Goal: Information Seeking & Learning: Learn about a topic

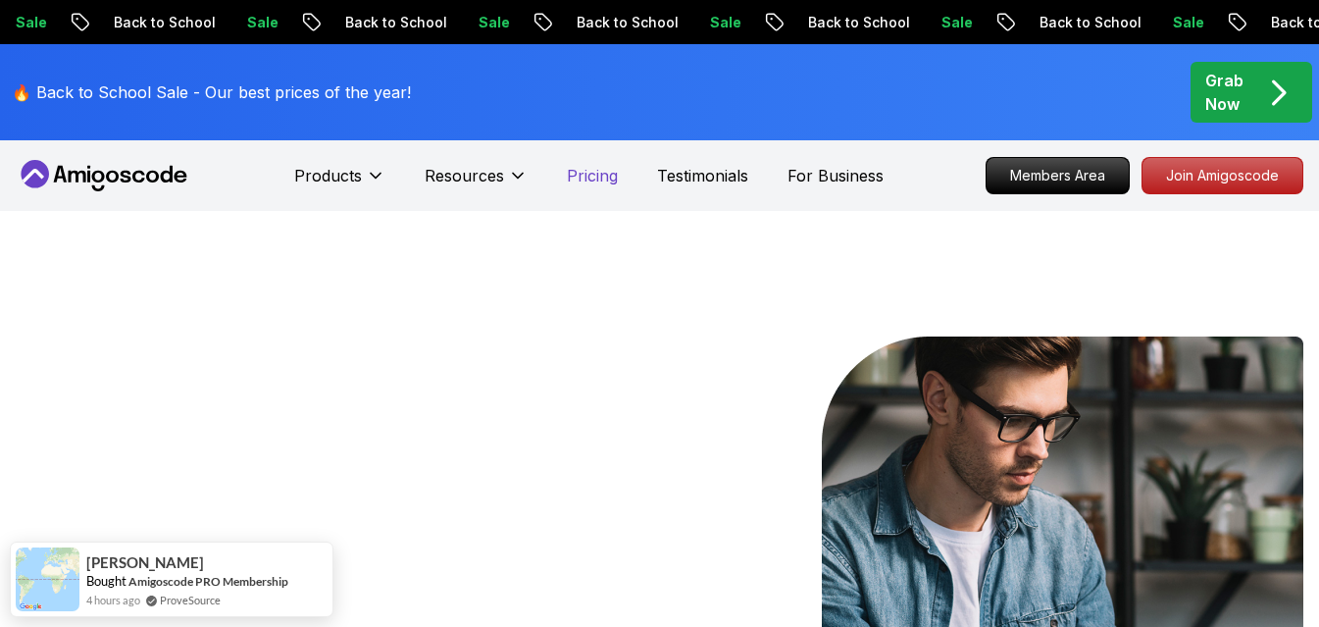
click at [611, 180] on p "Pricing" at bounding box center [592, 176] width 51 height 24
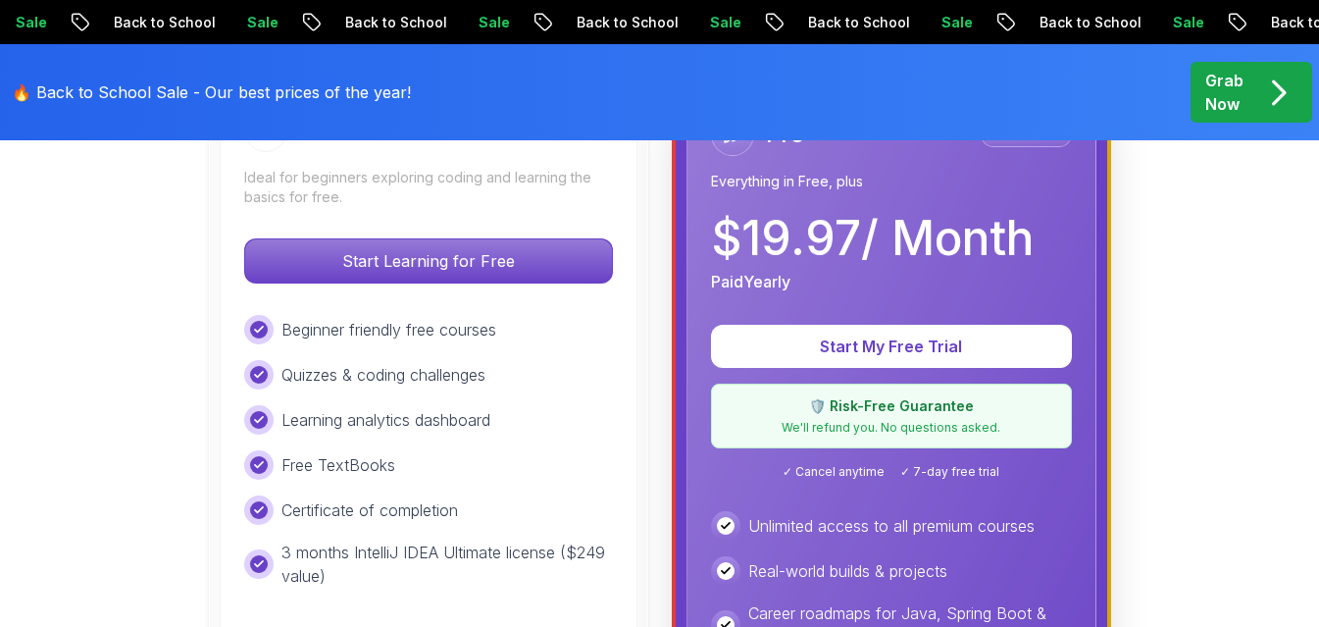
scroll to position [588, 0]
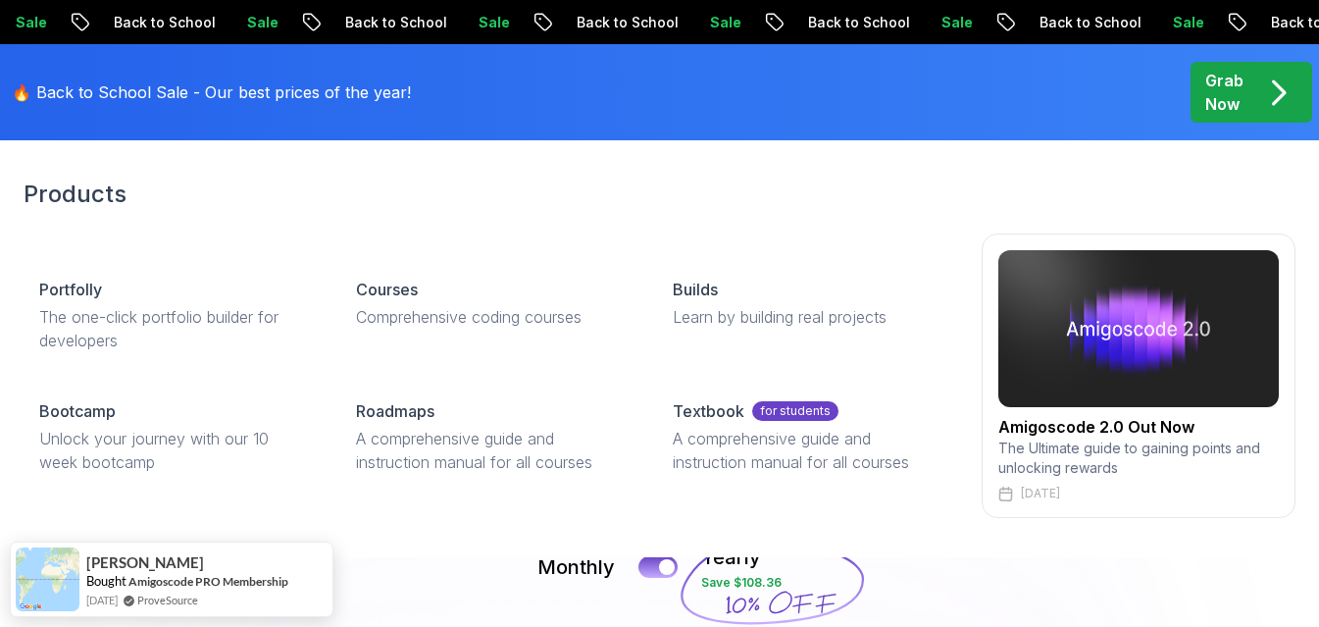
scroll to position [98, 0]
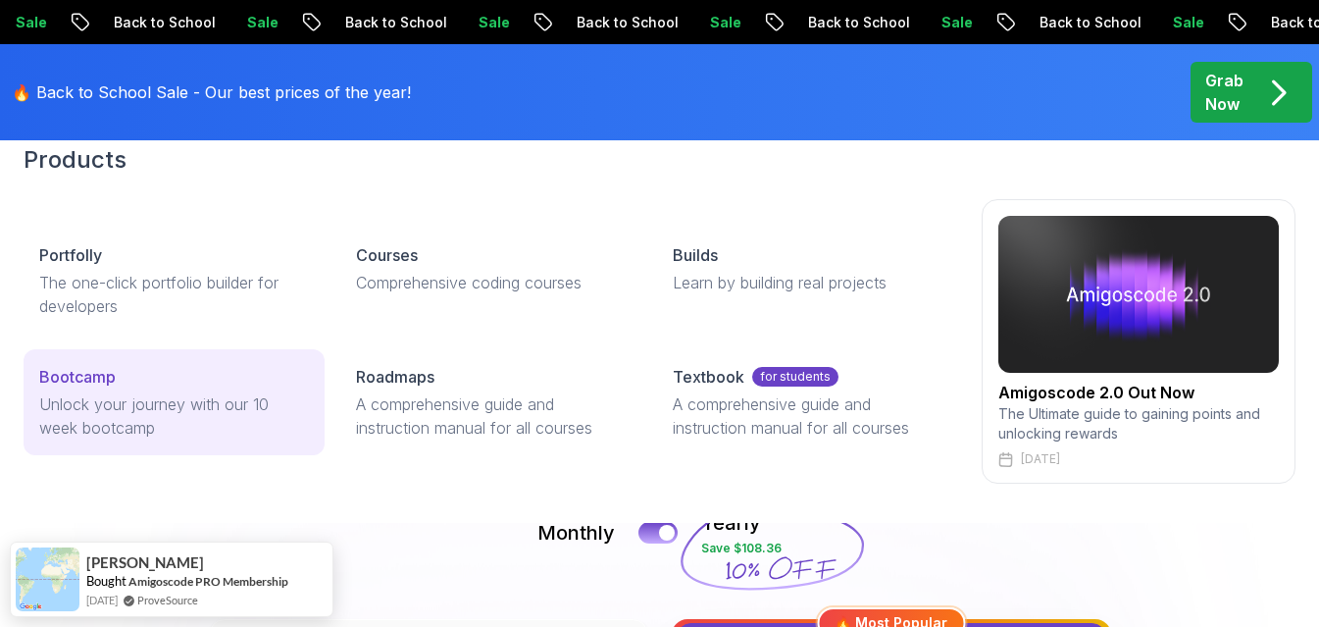
click at [138, 371] on div "Bootcamp" at bounding box center [174, 377] width 270 height 24
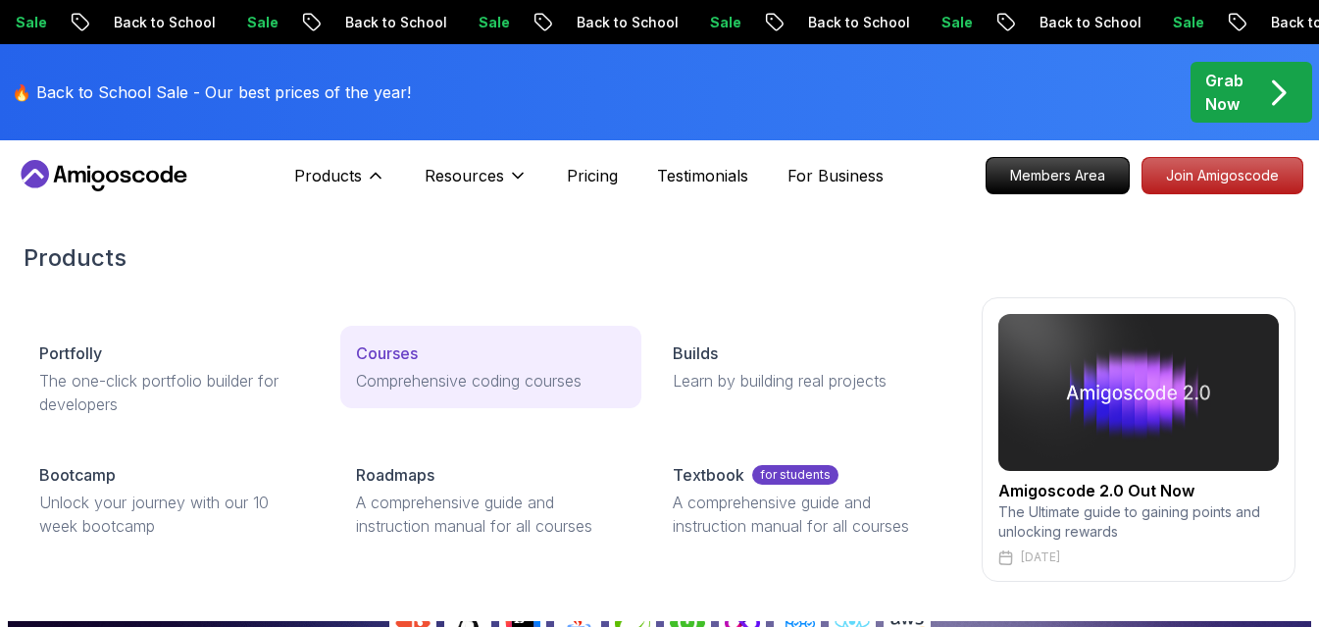
click at [396, 363] on p "Courses" at bounding box center [387, 353] width 62 height 24
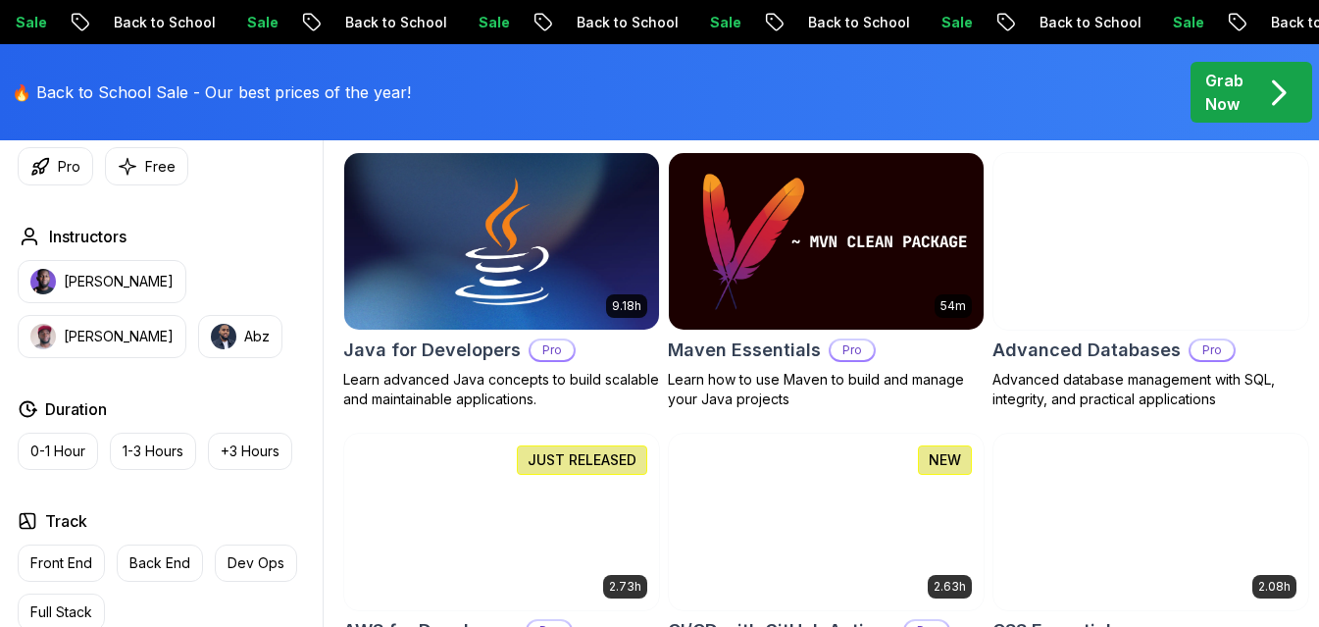
scroll to position [1177, 0]
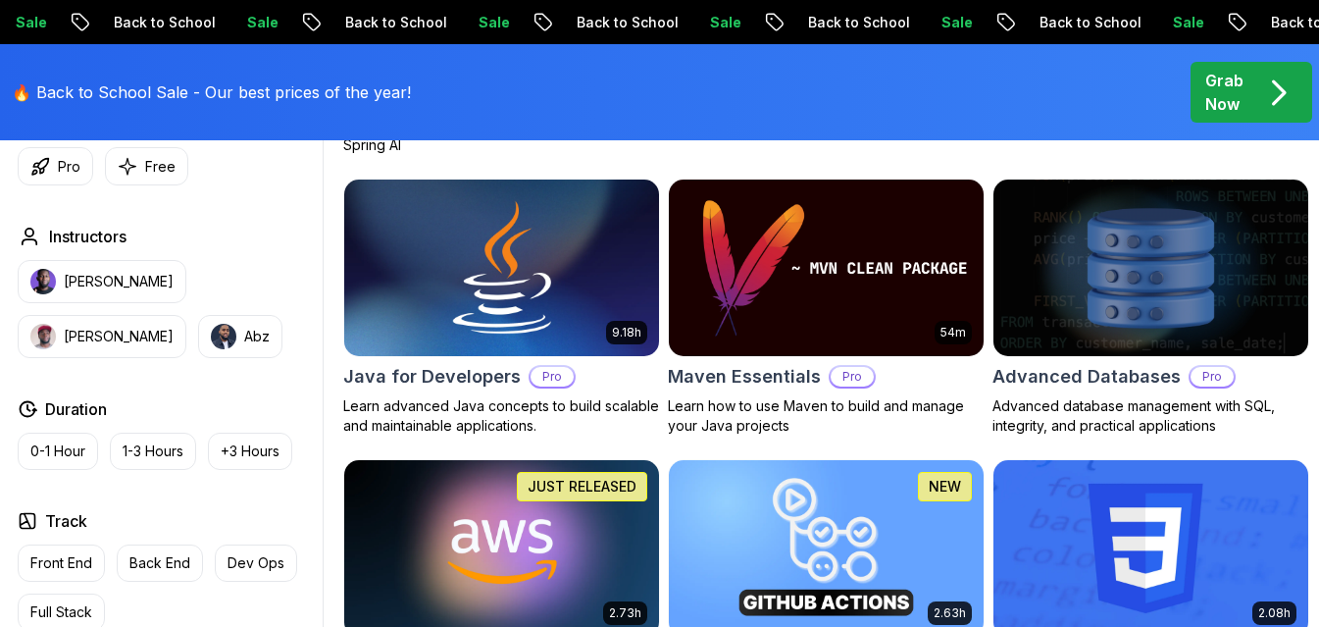
click at [597, 275] on img at bounding box center [501, 268] width 330 height 185
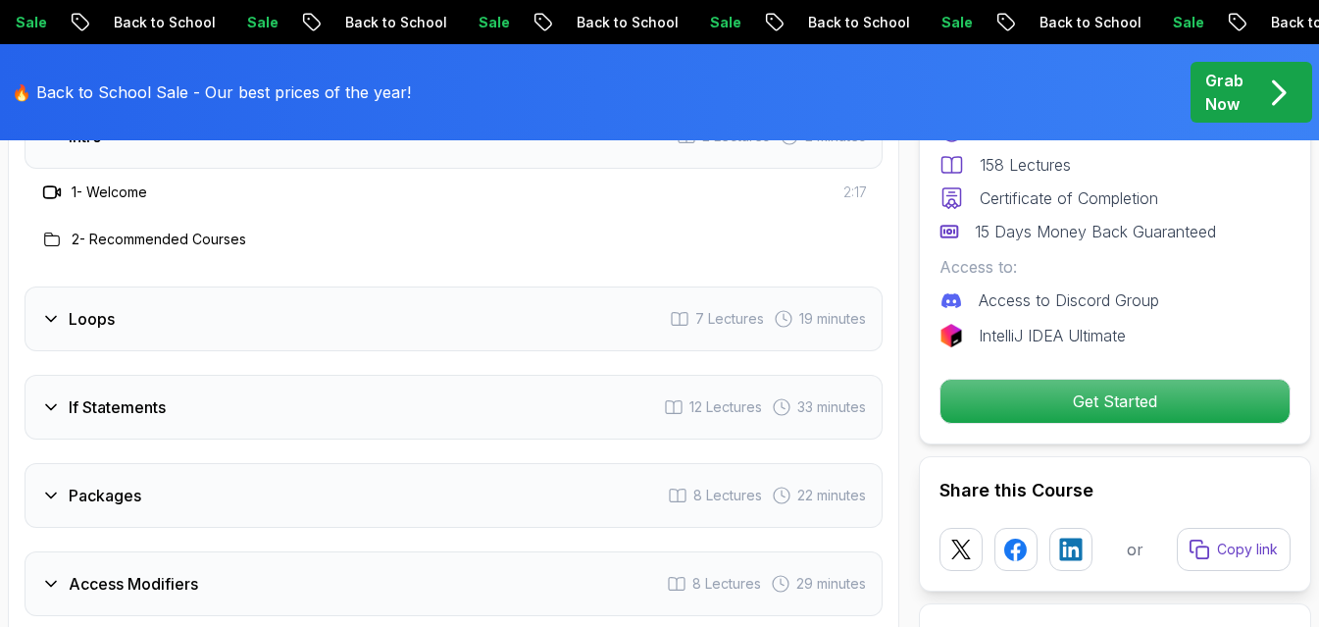
scroll to position [2745, 0]
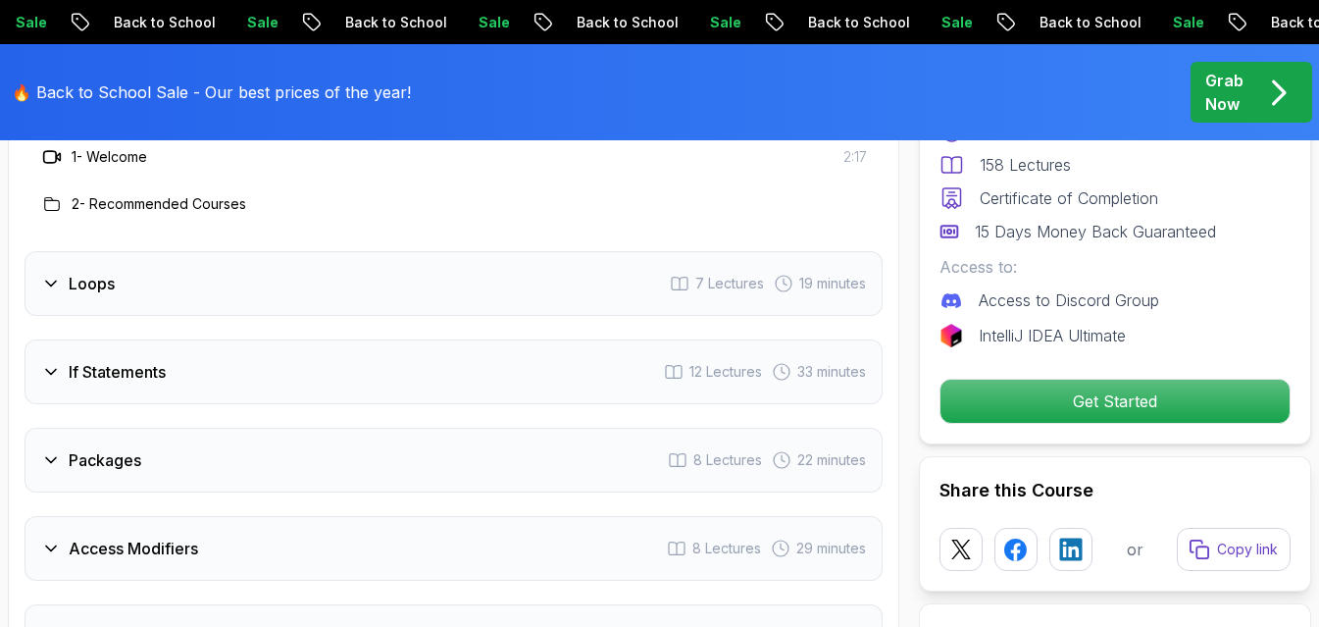
click at [334, 251] on div "Loops 7 Lectures 19 minutes" at bounding box center [454, 283] width 858 height 65
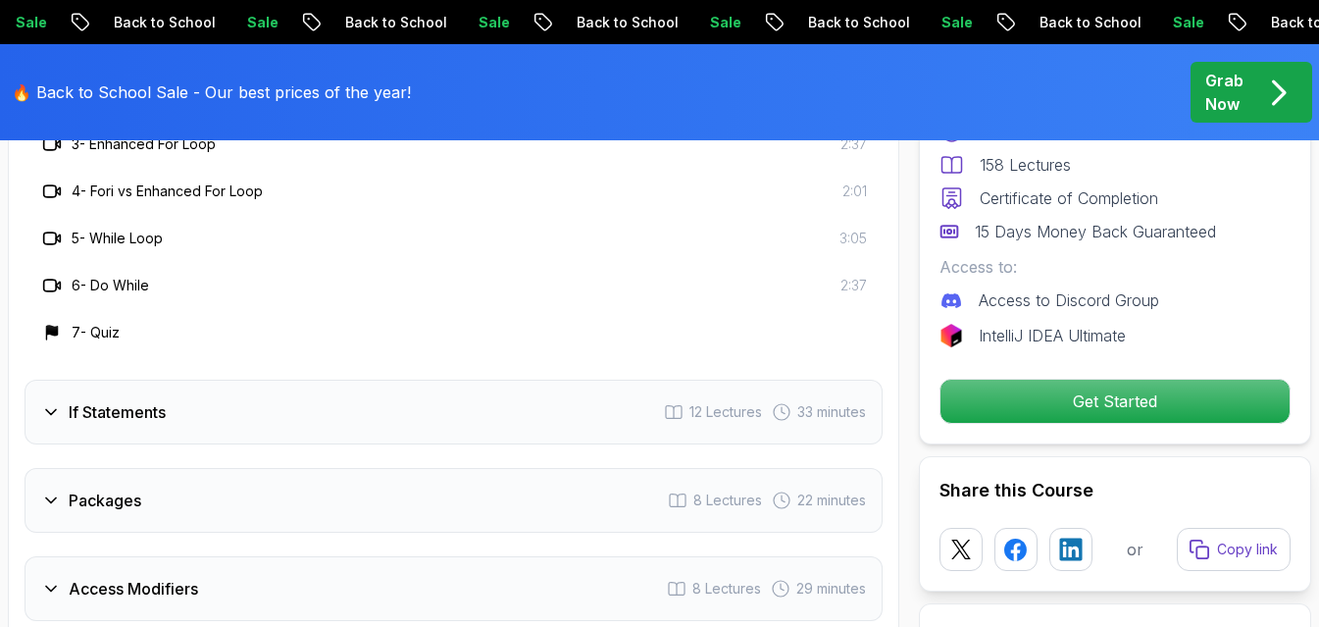
scroll to position [2942, 0]
click at [371, 378] on div "If Statements 12 Lectures 33 minutes" at bounding box center [454, 410] width 858 height 65
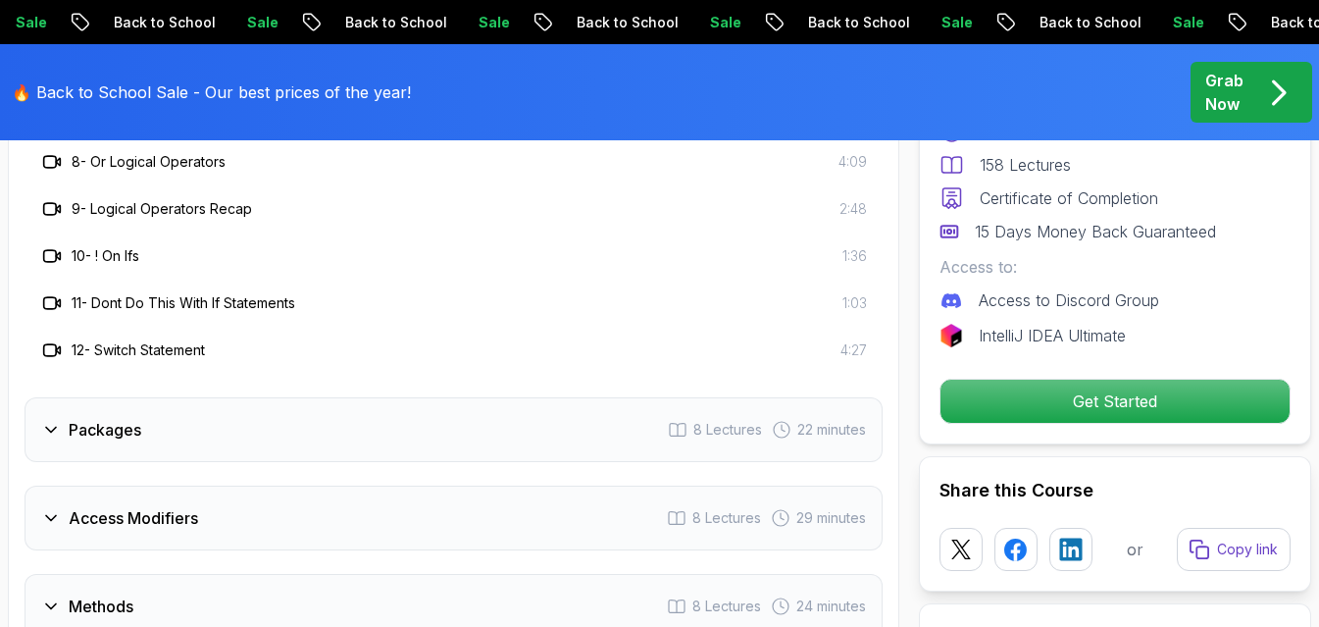
scroll to position [3334, 0]
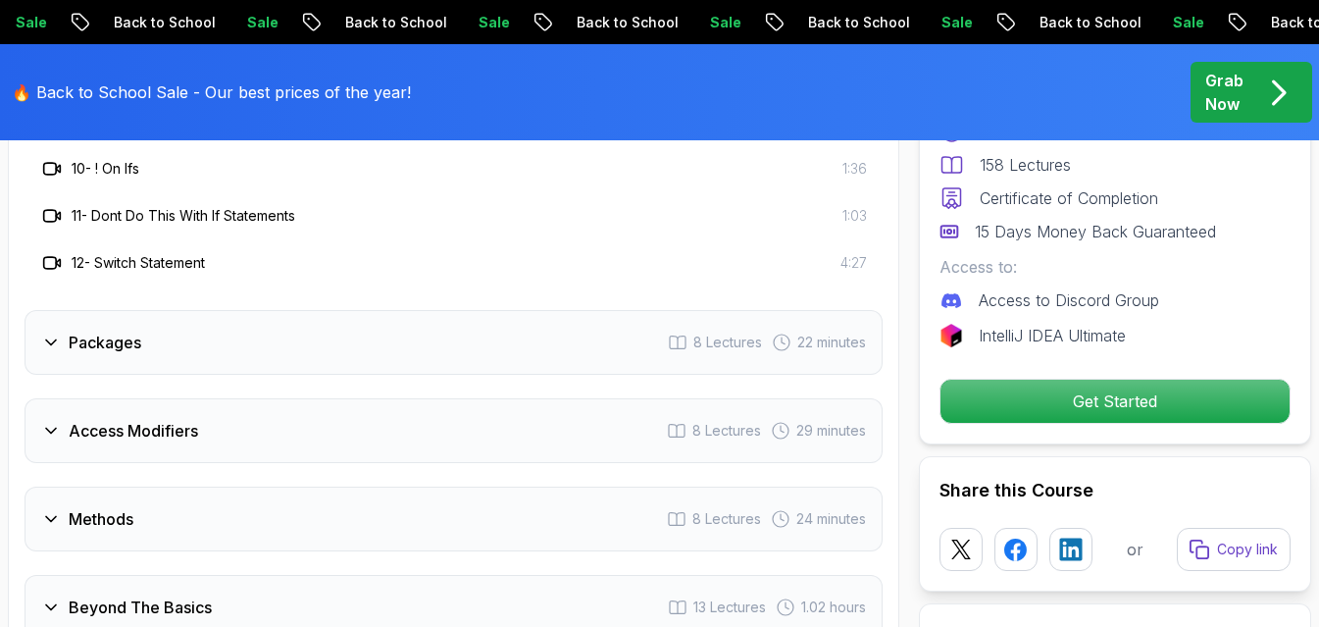
click at [410, 310] on div "Packages 8 Lectures 22 minutes" at bounding box center [454, 342] width 858 height 65
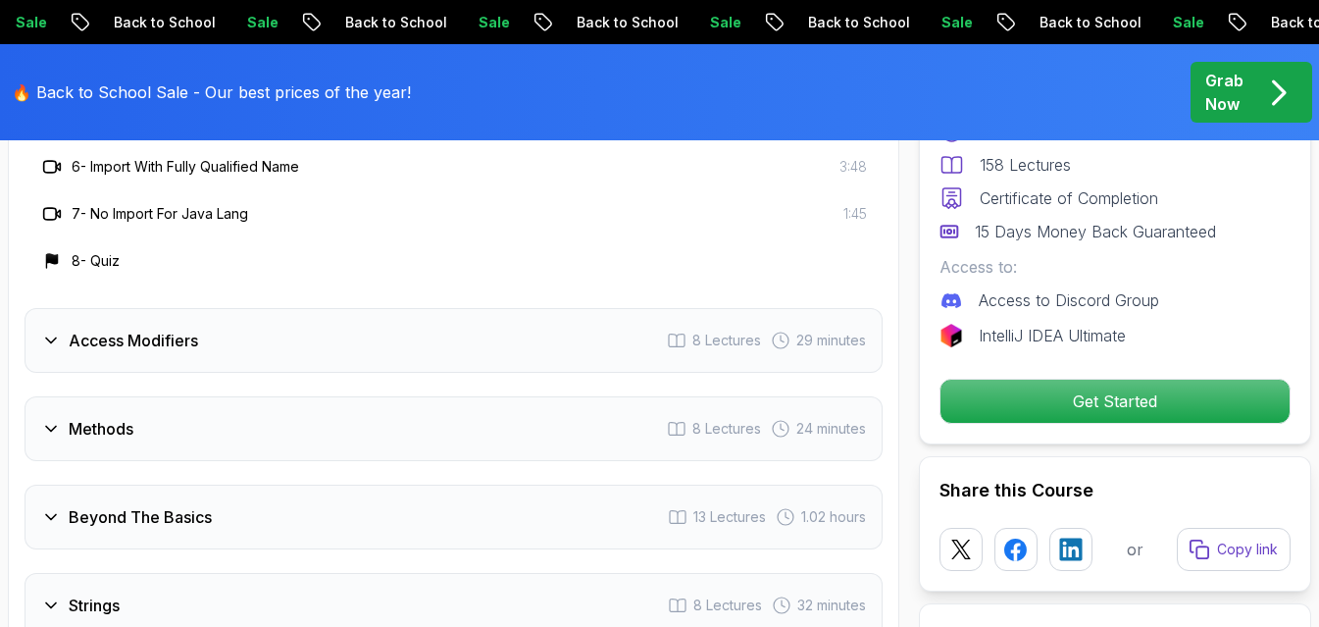
click at [423, 308] on div "Access Modifiers 8 Lectures 29 minutes" at bounding box center [454, 340] width 858 height 65
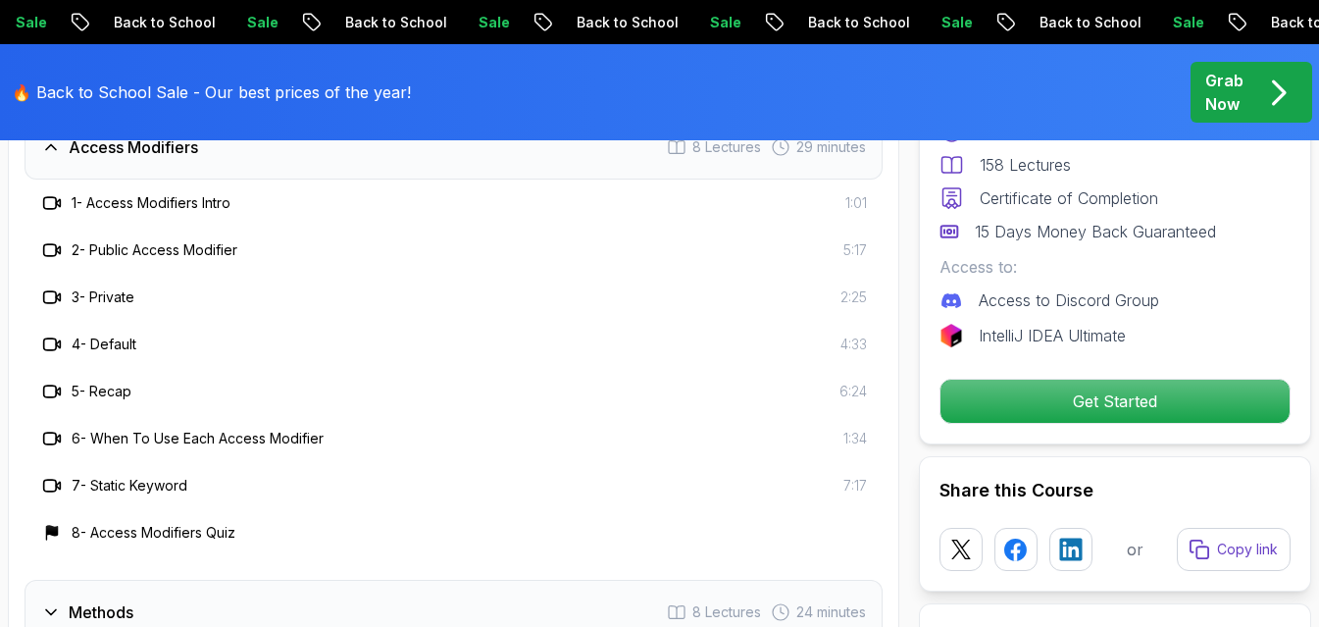
scroll to position [3236, 0]
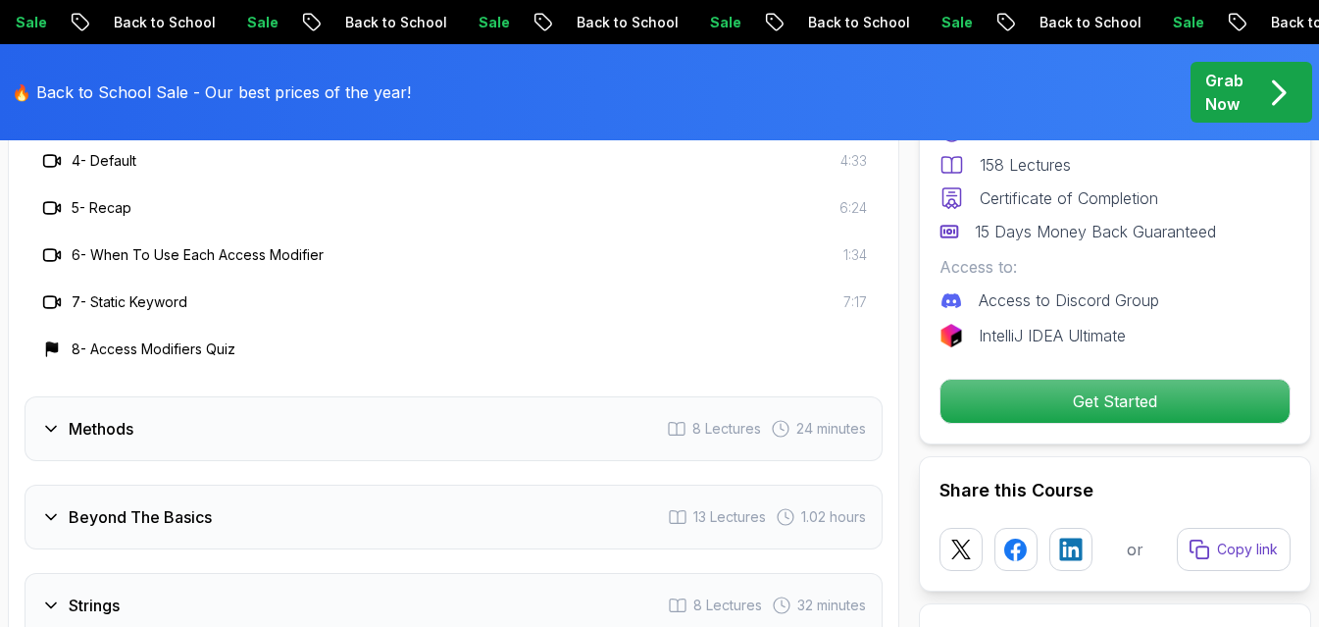
click at [407, 396] on div "Methods 8 Lectures 24 minutes" at bounding box center [454, 428] width 858 height 65
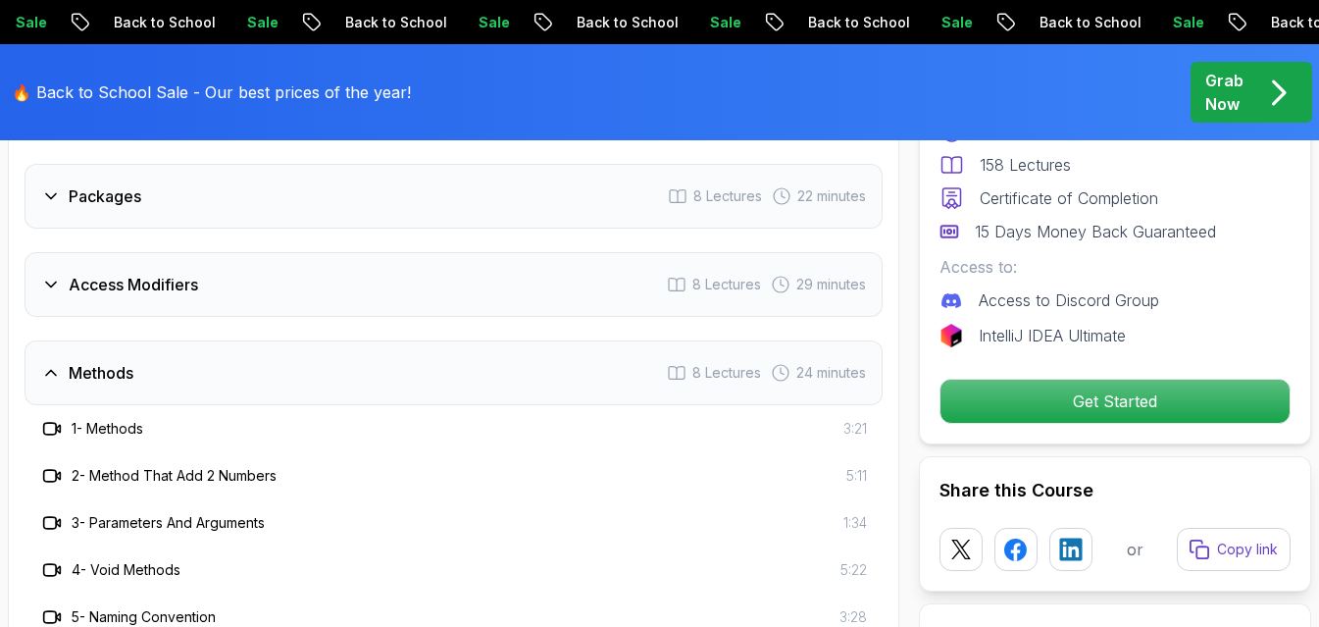
scroll to position [2844, 0]
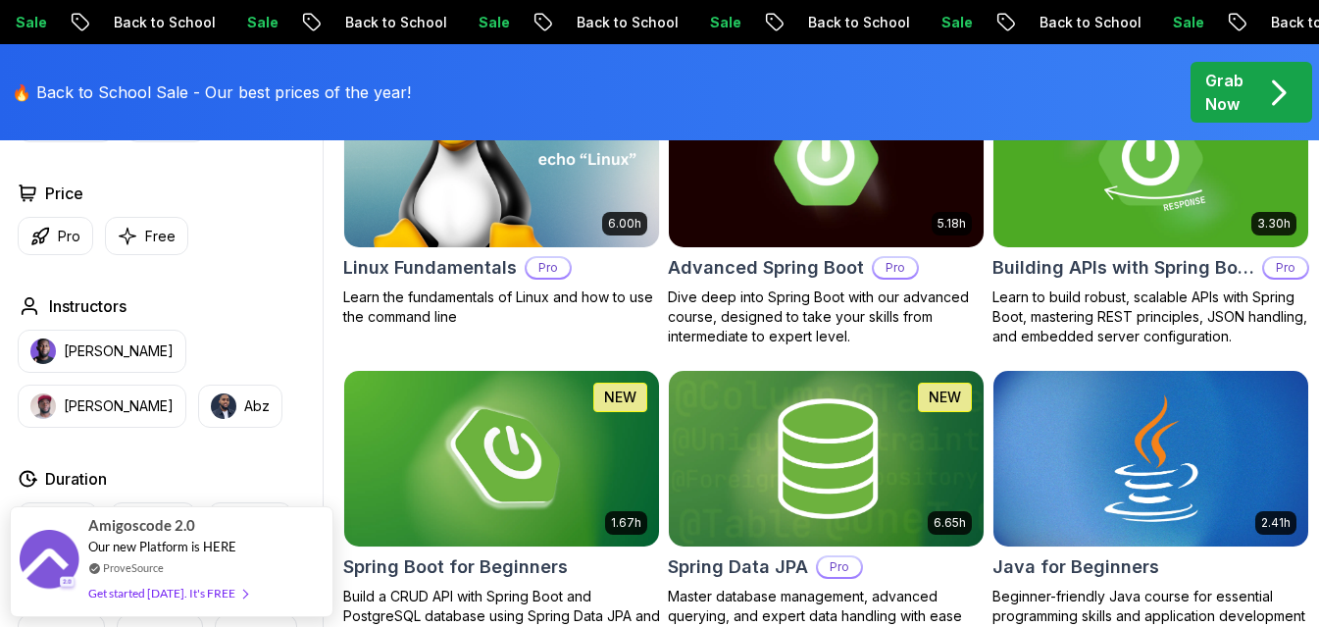
scroll to position [784, 0]
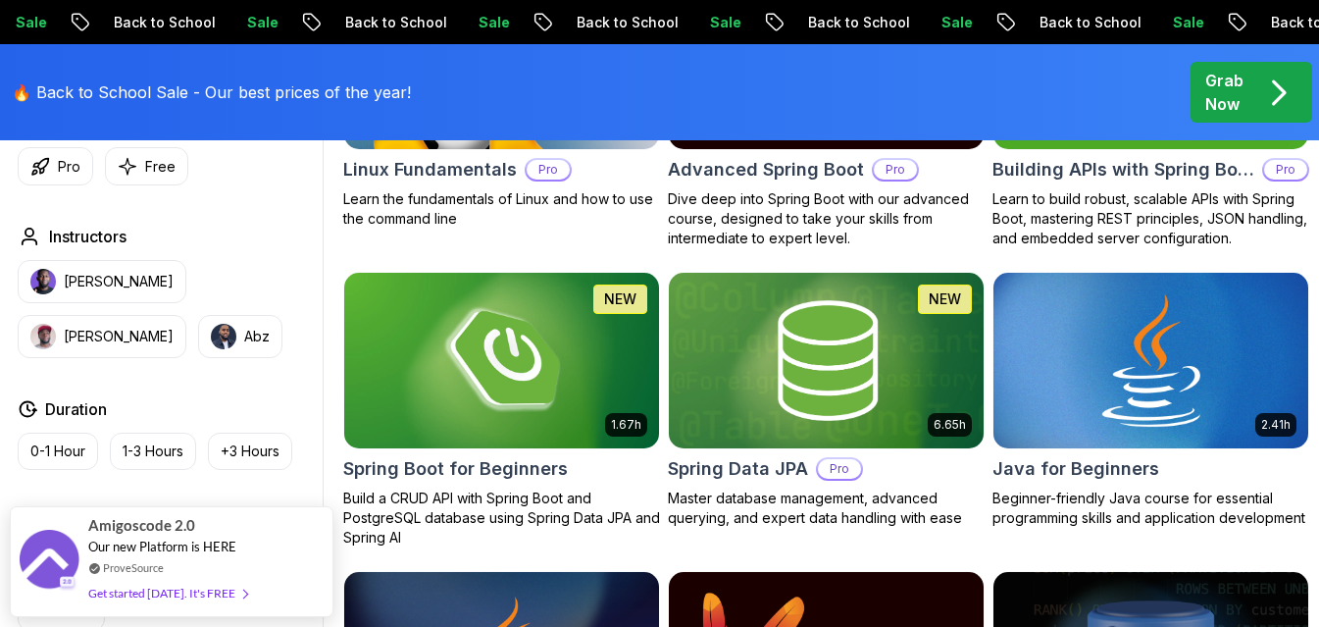
click at [1193, 453] on img at bounding box center [1150, 360] width 330 height 185
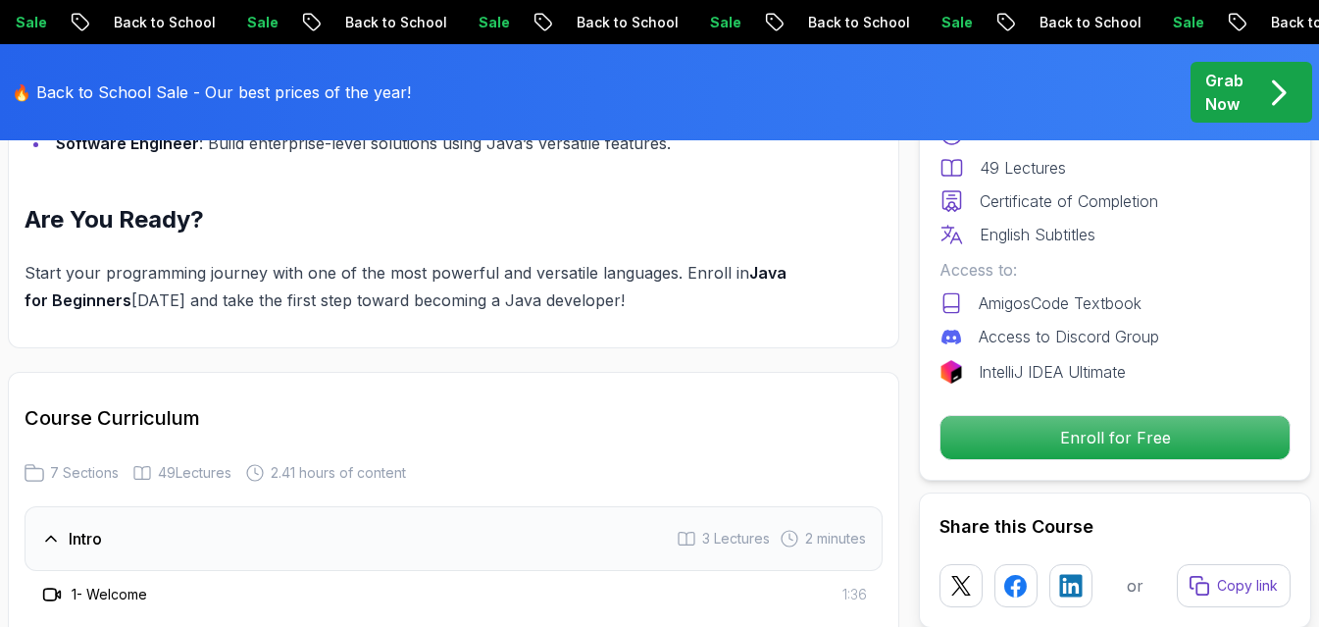
scroll to position [2844, 0]
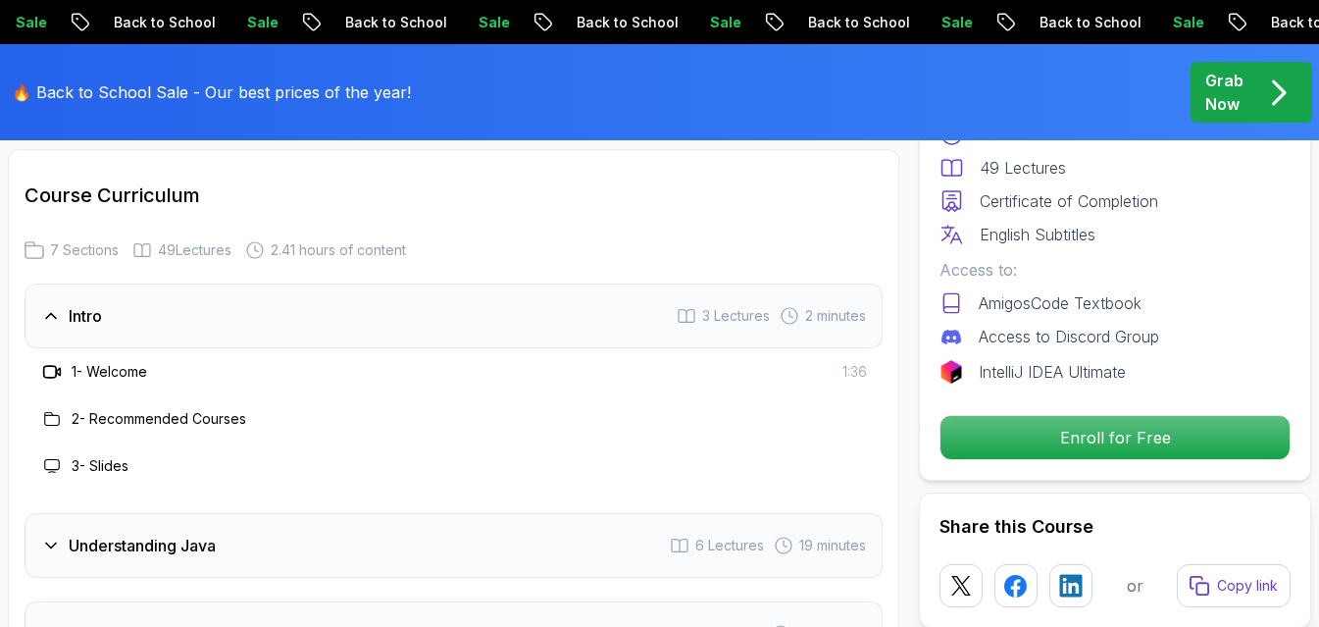
click at [324, 513] on div "Understanding Java 6 Lectures 19 minutes" at bounding box center [454, 545] width 858 height 65
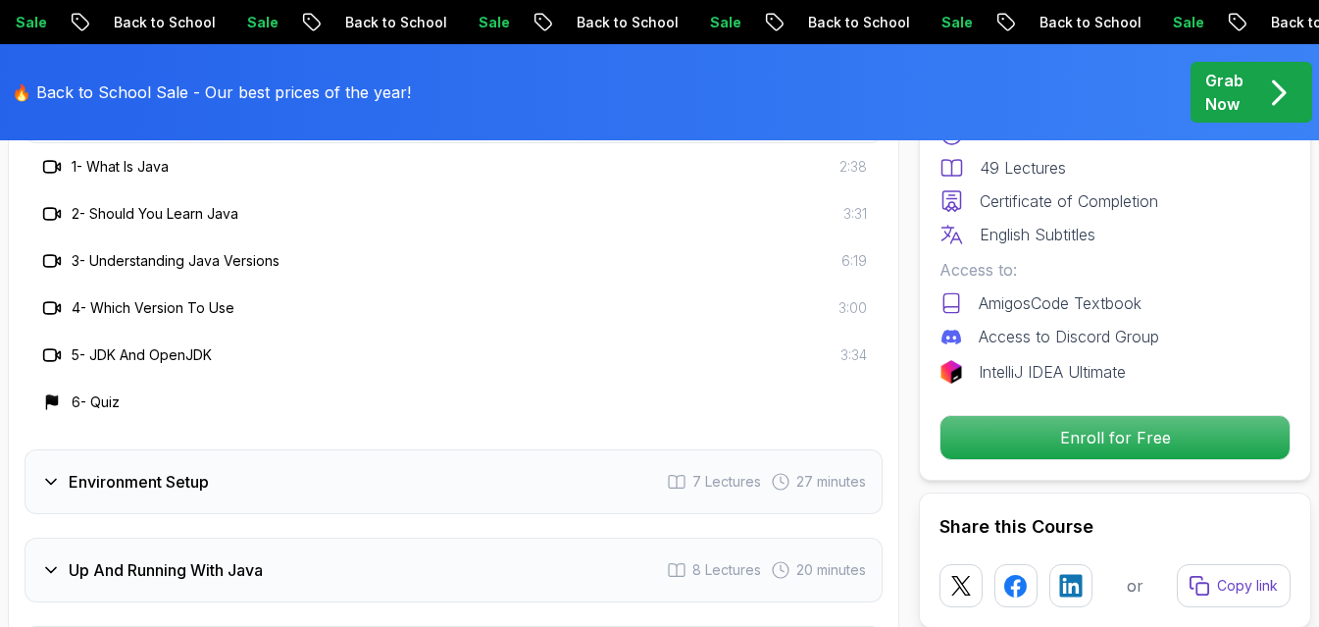
scroll to position [3138, 0]
click at [332, 448] on div "Environment Setup 7 Lectures 27 minutes" at bounding box center [454, 480] width 858 height 65
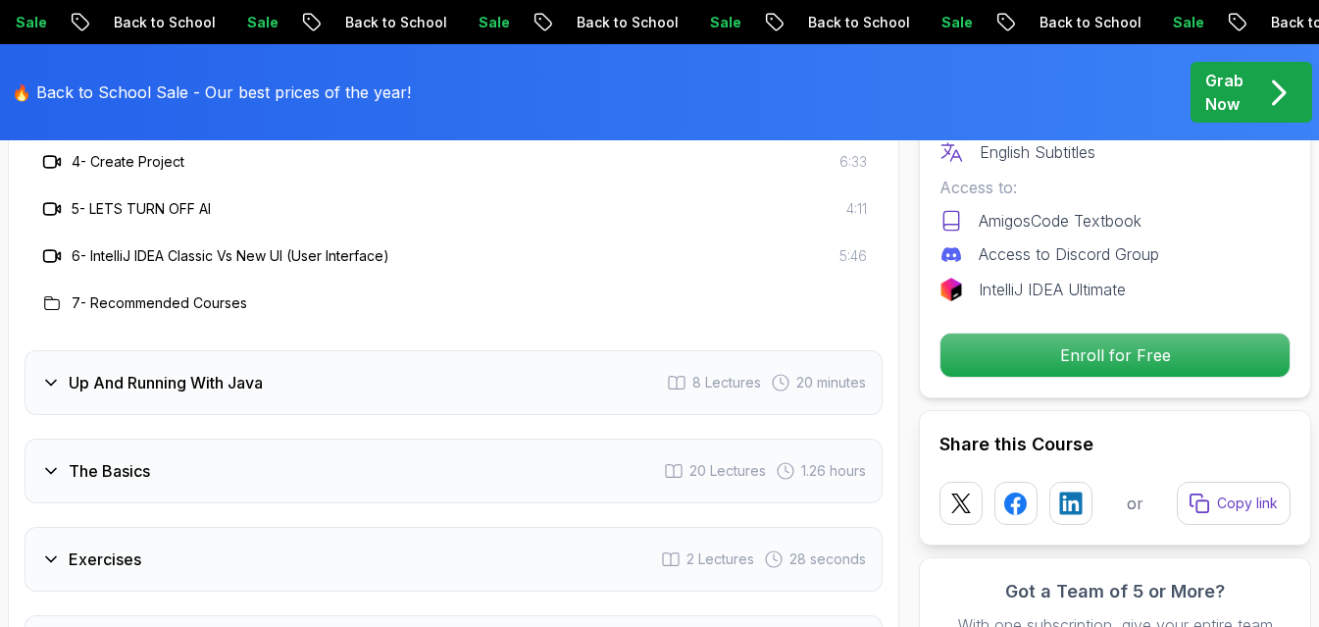
scroll to position [3432, 0]
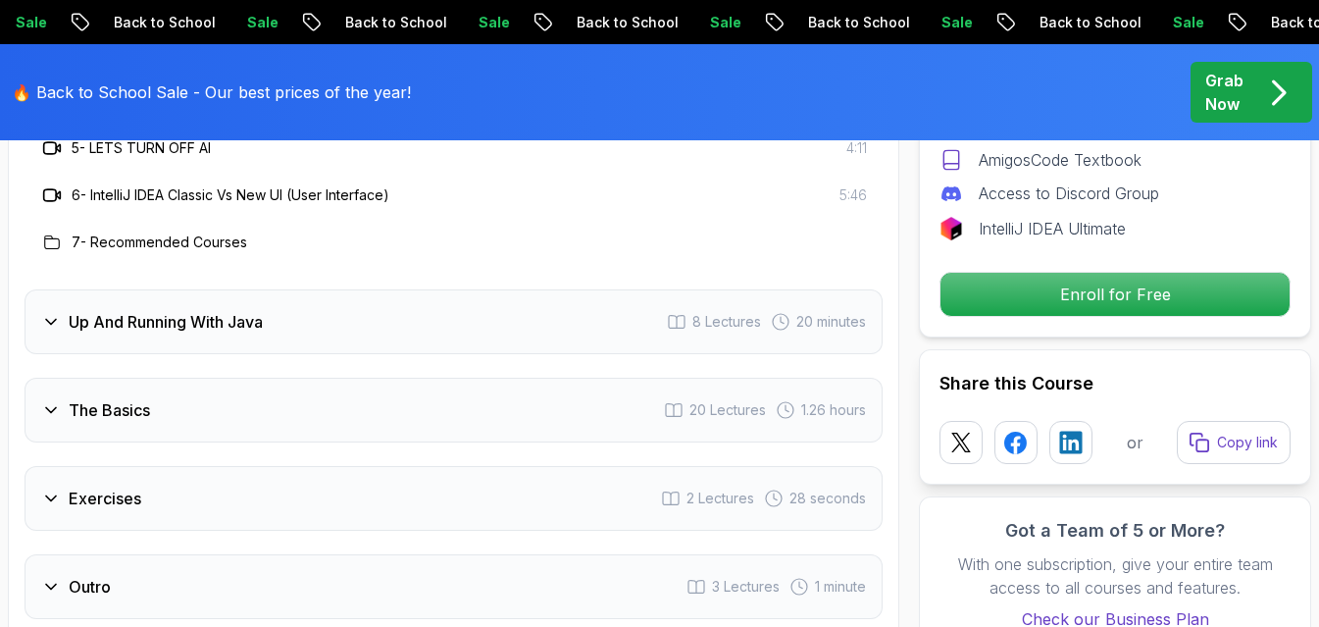
click at [372, 289] on div "Up And Running With Java 8 Lectures 20 minutes" at bounding box center [454, 321] width 858 height 65
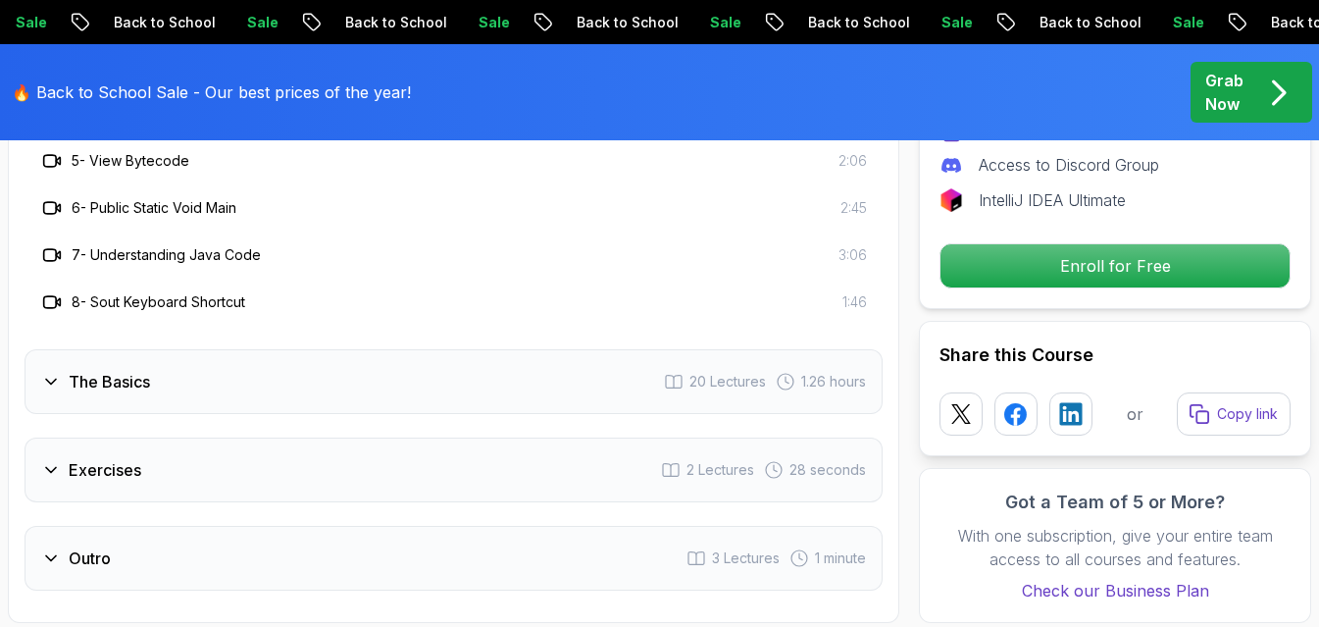
scroll to position [3530, 0]
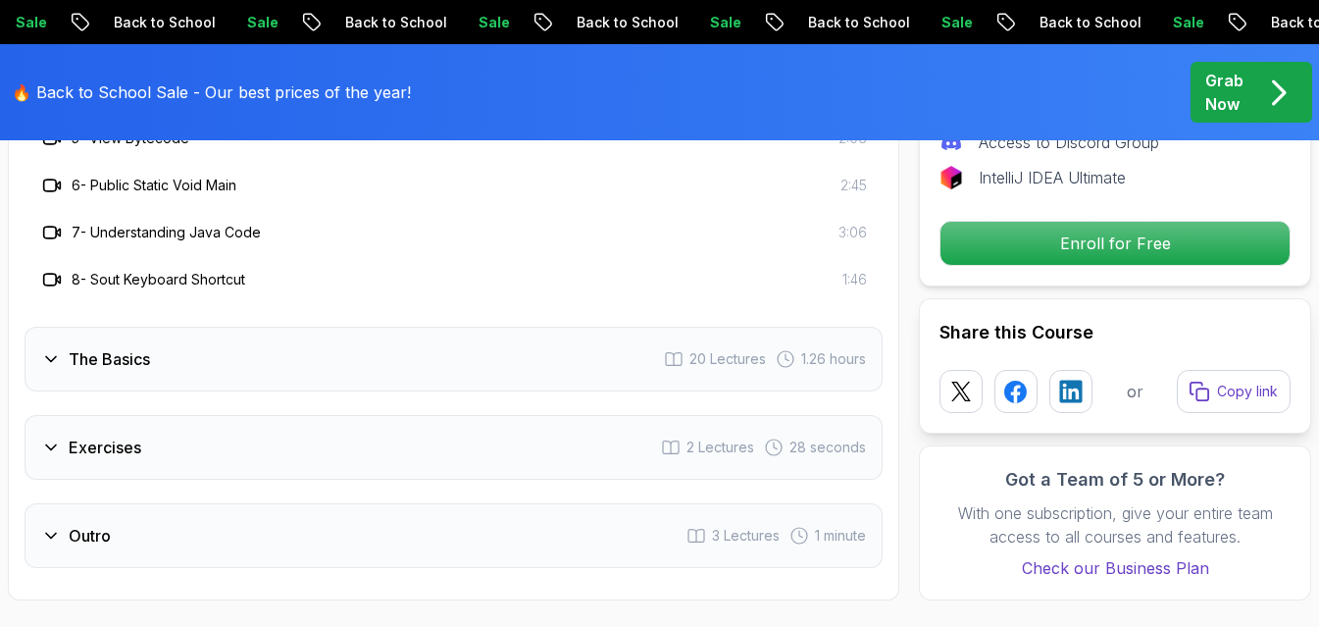
click at [402, 327] on div "The Basics 20 Lectures 1.26 hours" at bounding box center [454, 359] width 858 height 65
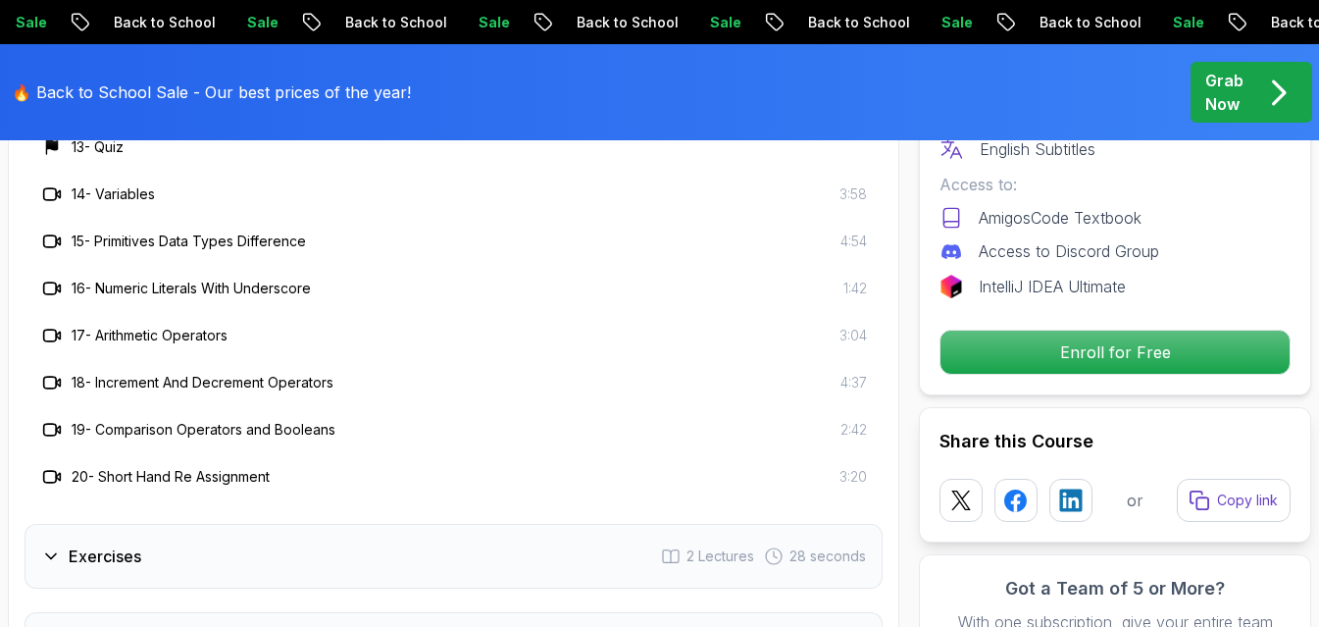
scroll to position [4020, 0]
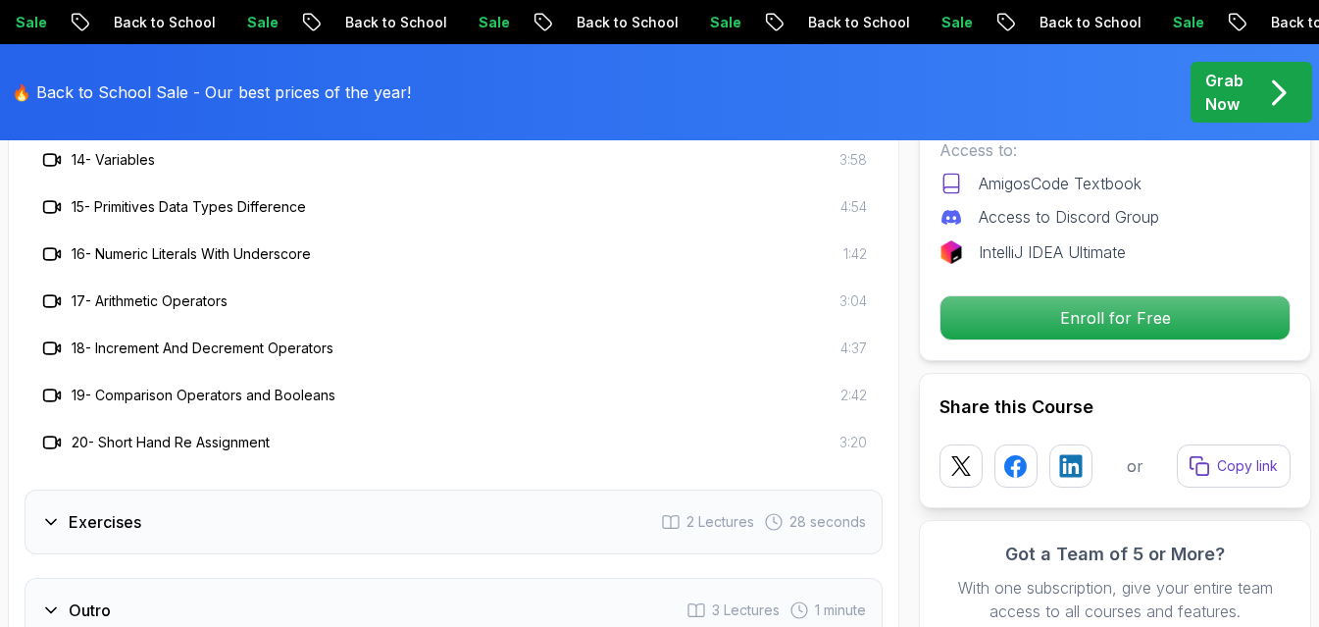
click at [353, 489] on div "Exercises 2 Lectures 28 seconds" at bounding box center [454, 521] width 858 height 65
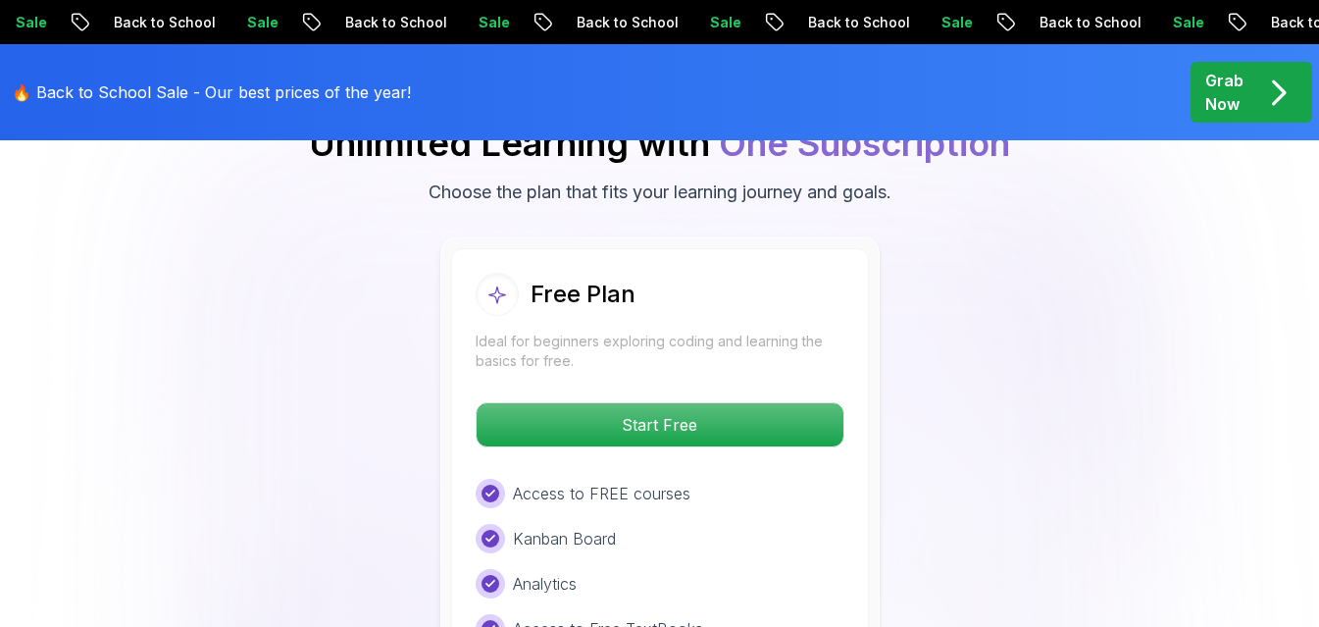
scroll to position [4118, 0]
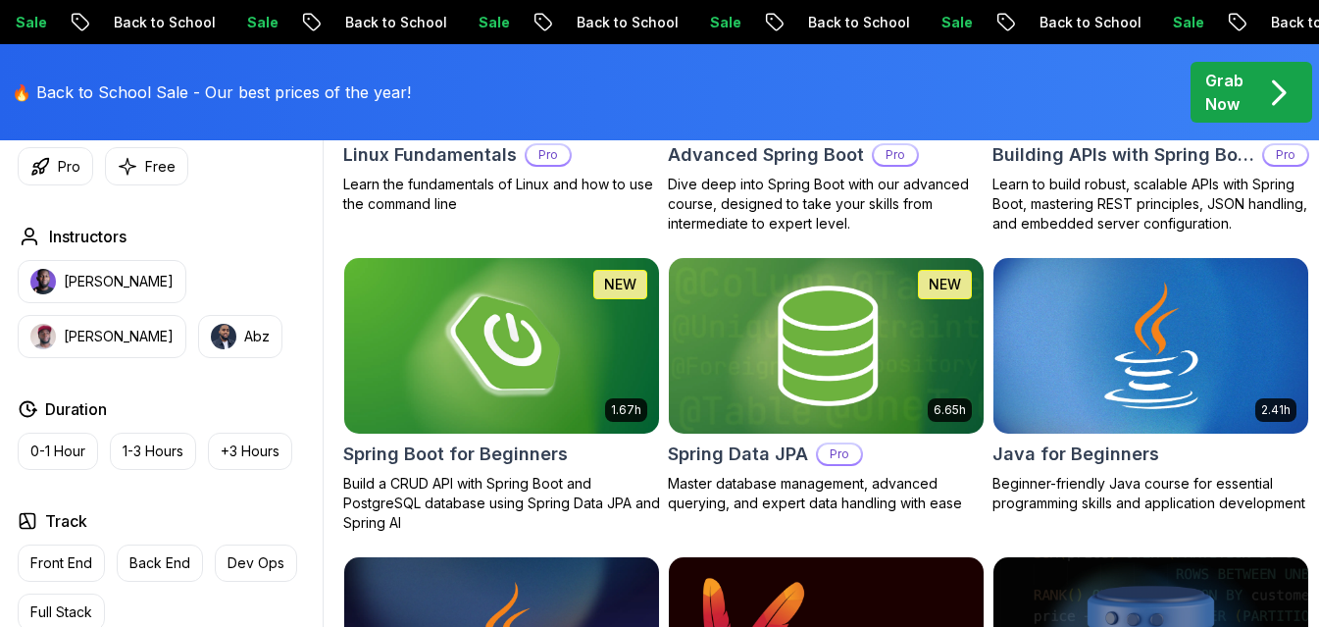
scroll to position [784, 0]
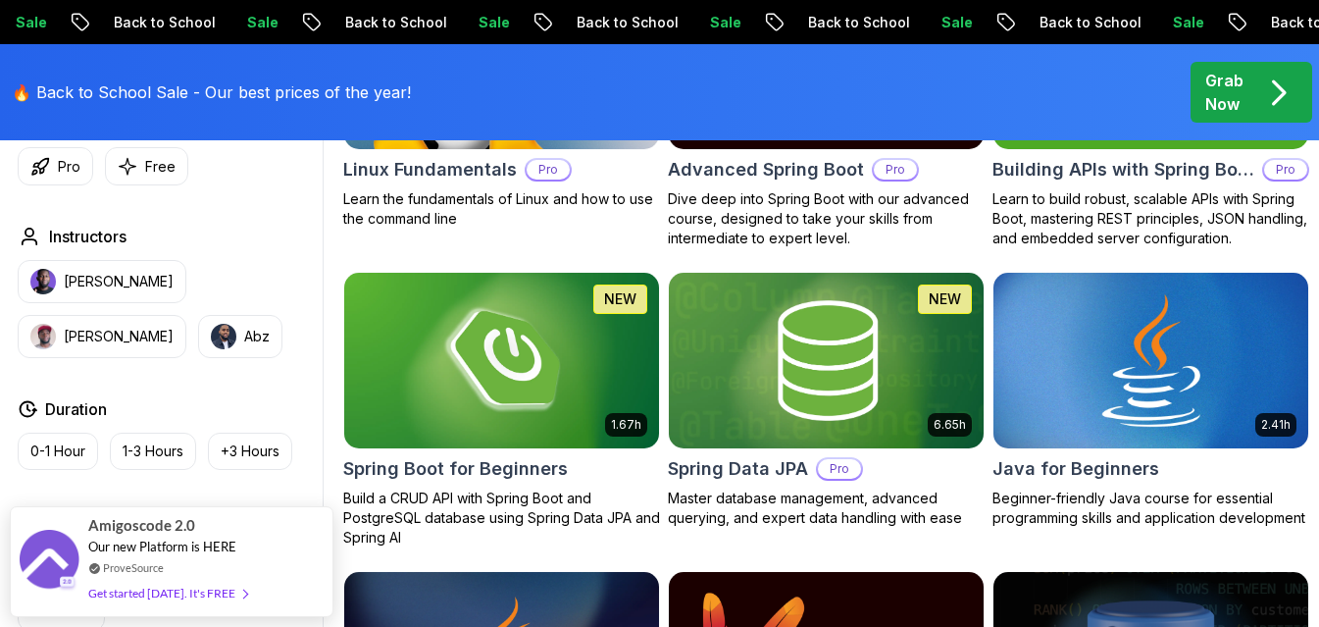
click at [1181, 417] on img at bounding box center [1150, 360] width 330 height 185
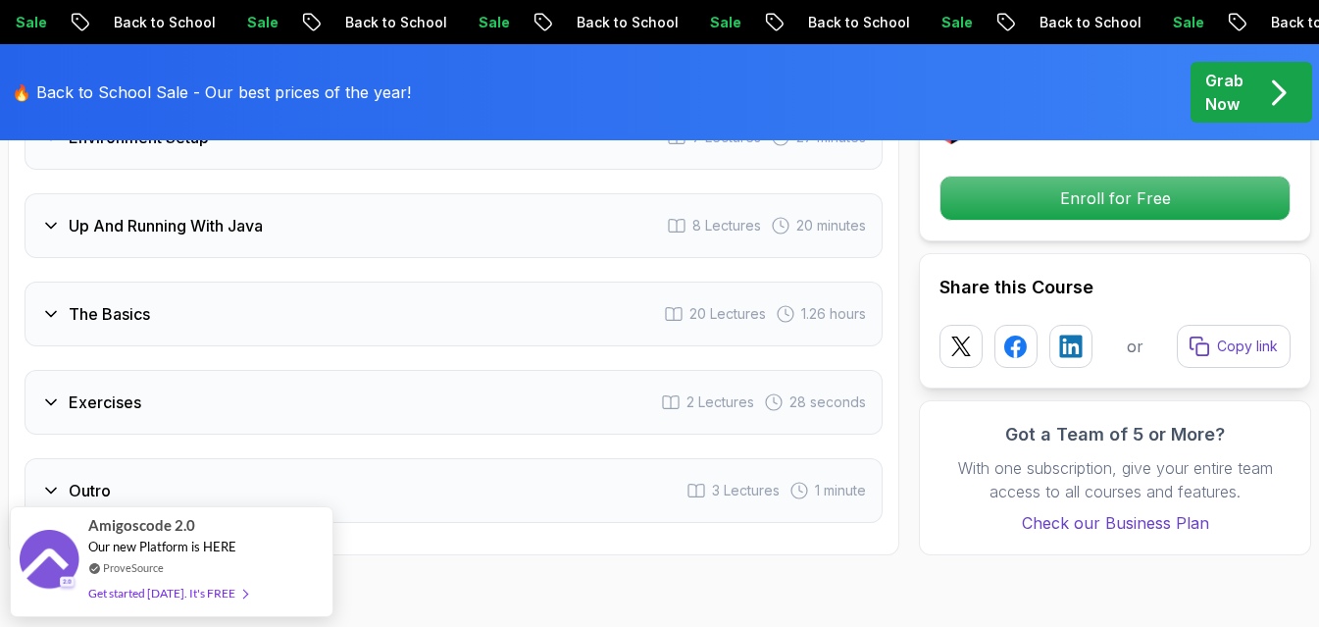
scroll to position [3236, 0]
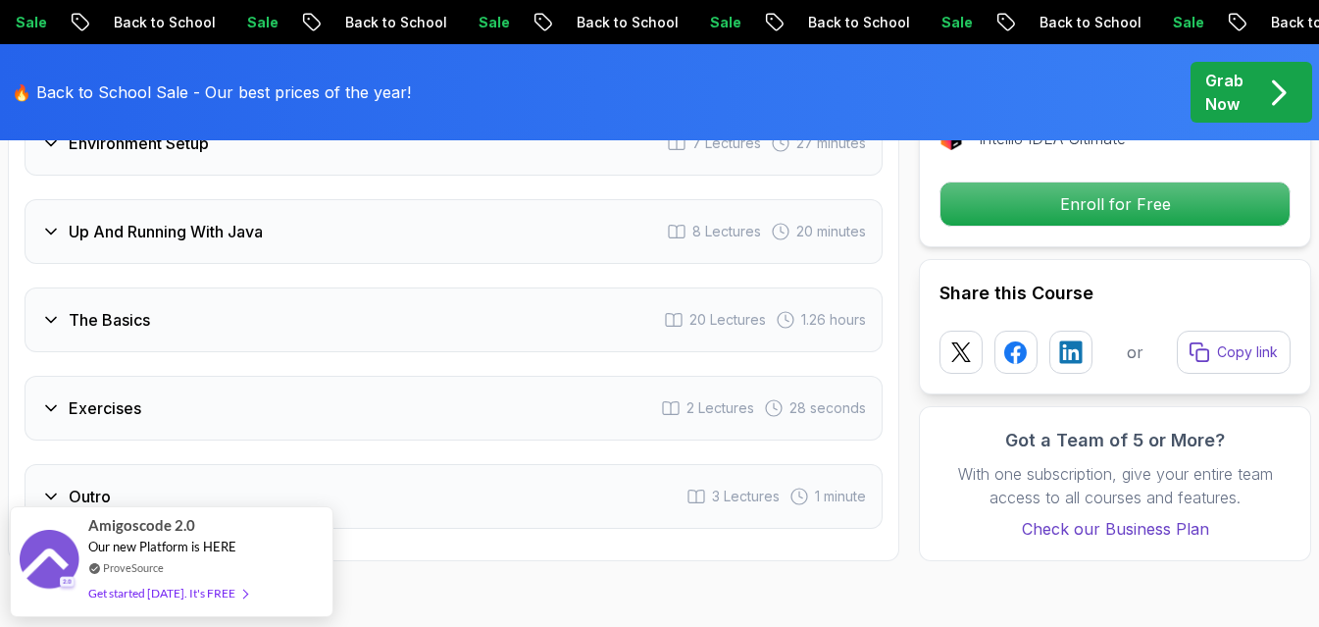
click at [333, 464] on div "Outro 3 Lectures 1 minute" at bounding box center [454, 496] width 858 height 65
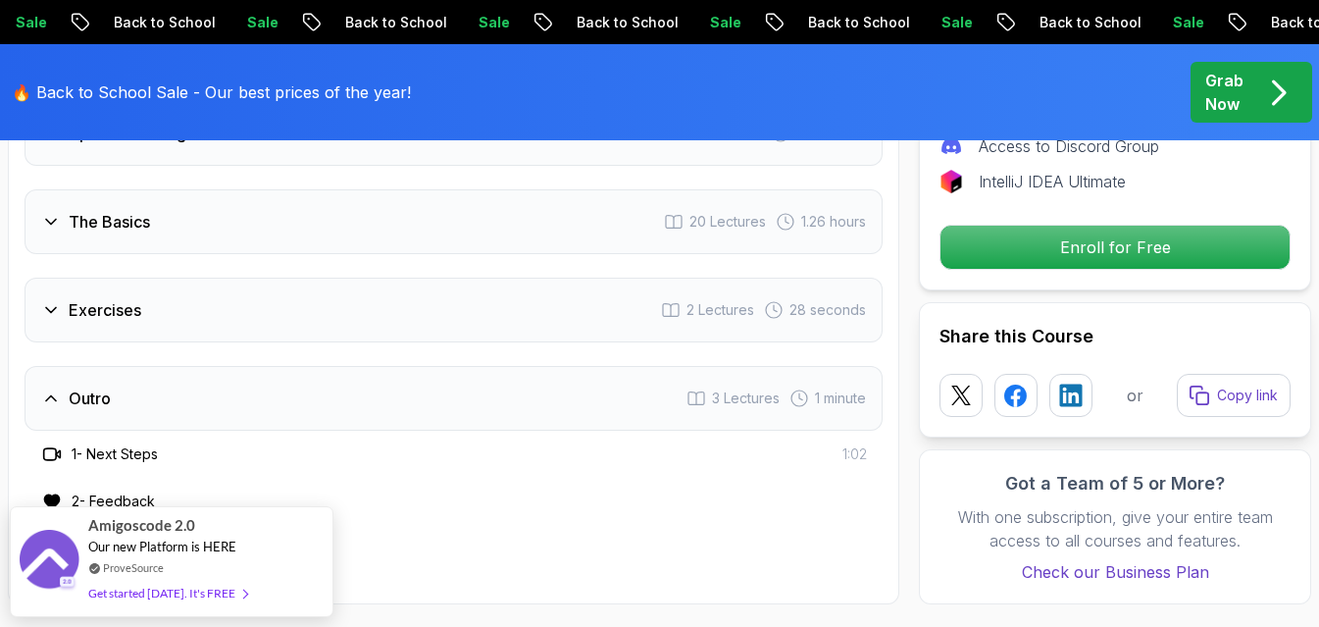
scroll to position [3193, 0]
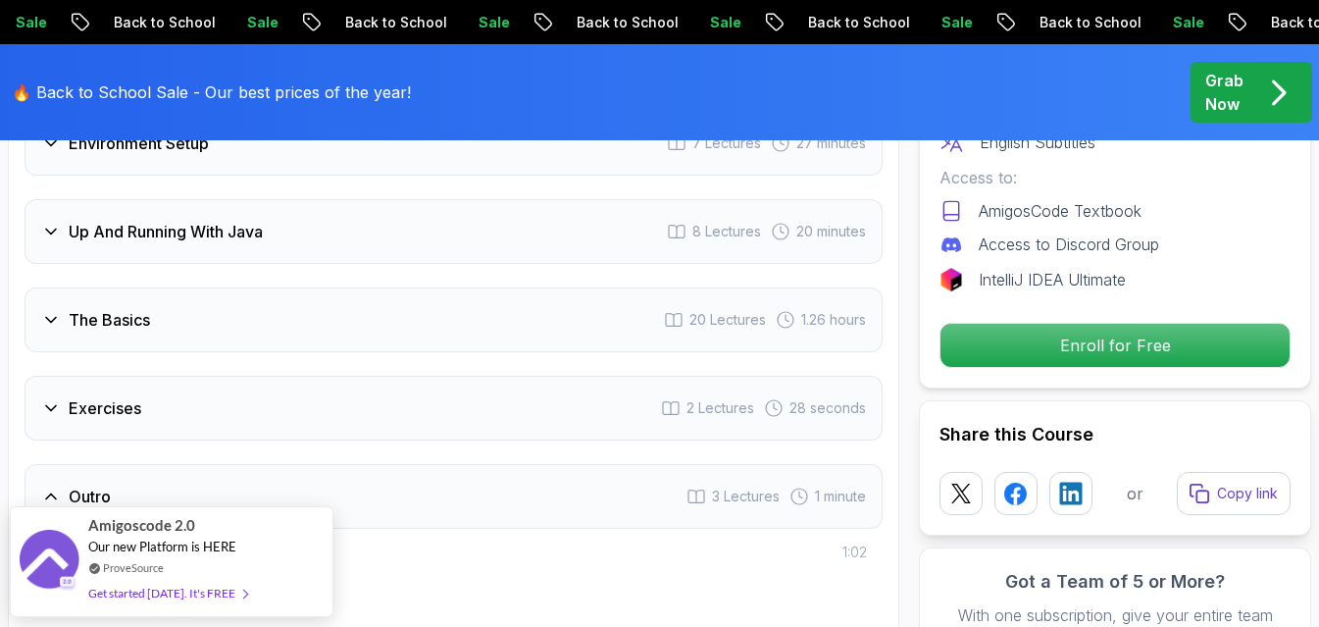
click at [290, 376] on div "Exercises 2 Lectures 28 seconds" at bounding box center [454, 408] width 858 height 65
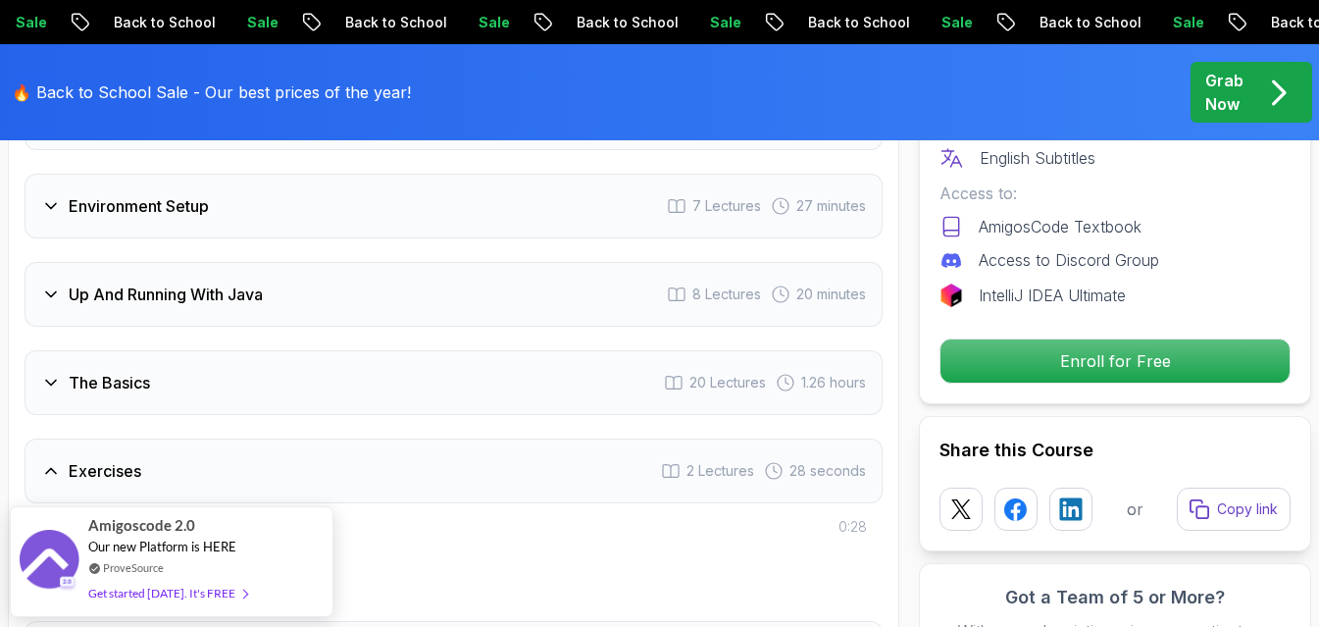
scroll to position [3095, 0]
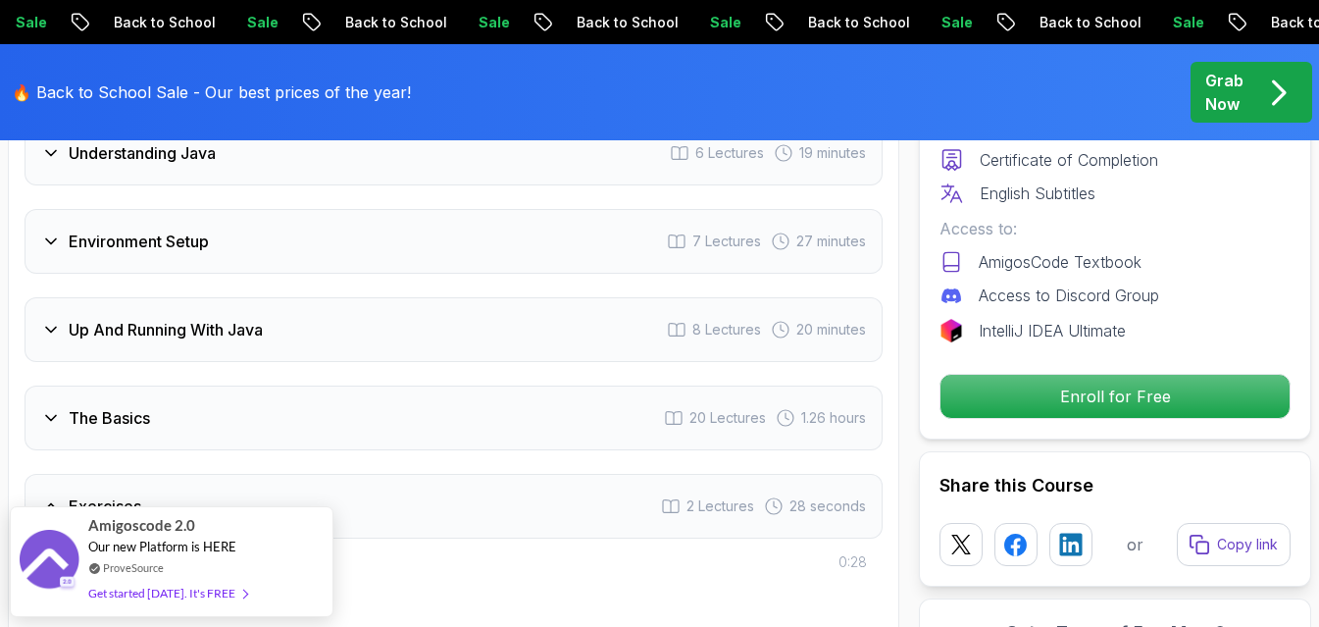
click at [284, 385] on div "The Basics 20 Lectures 1.26 hours" at bounding box center [454, 417] width 858 height 65
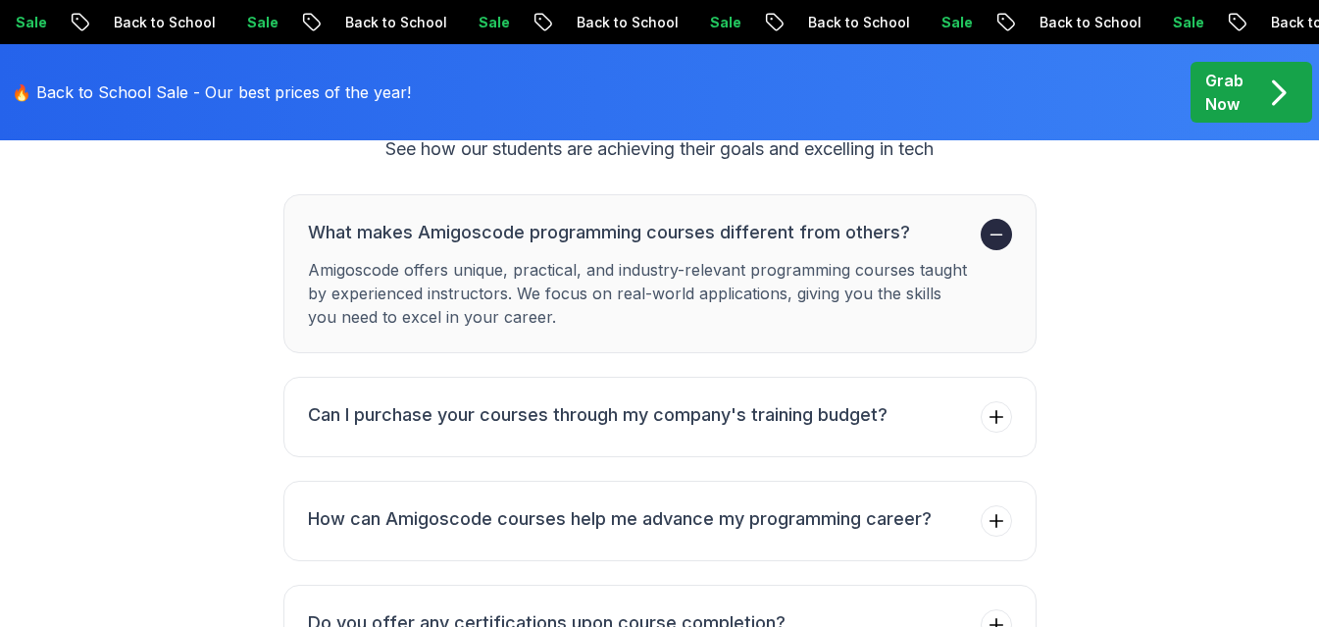
scroll to position [7158, 0]
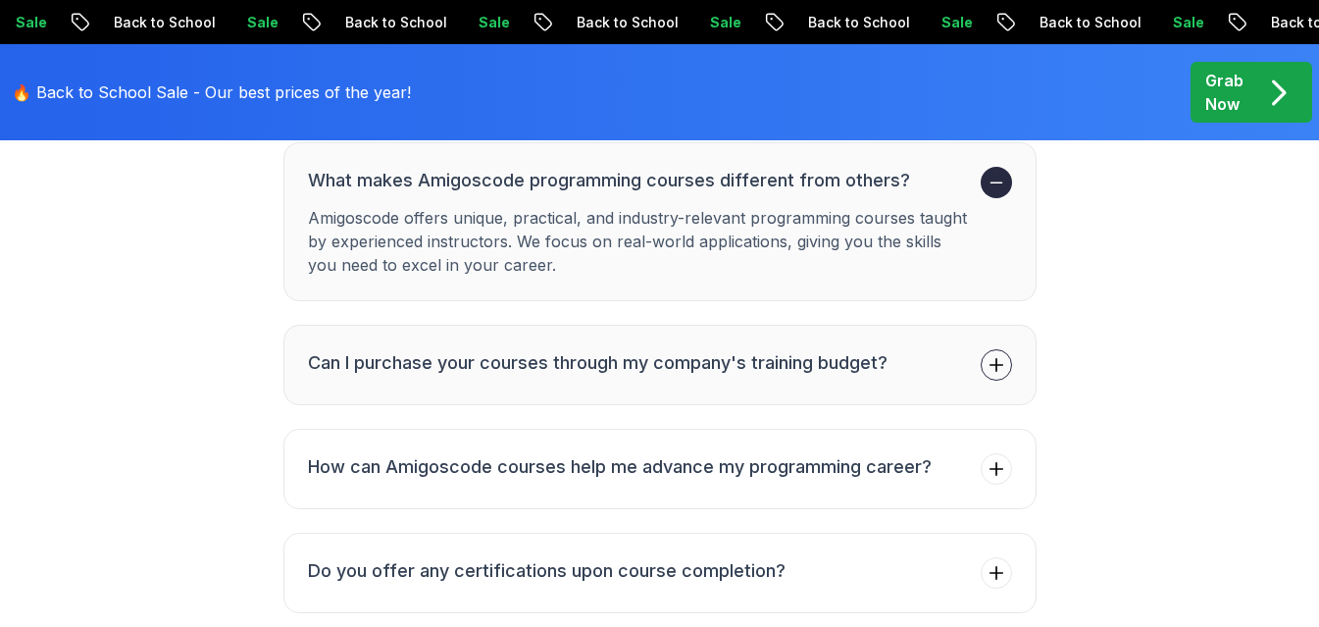
click at [624, 349] on h3 "Can I purchase your courses through my company's training budget?" at bounding box center [597, 362] width 579 height 27
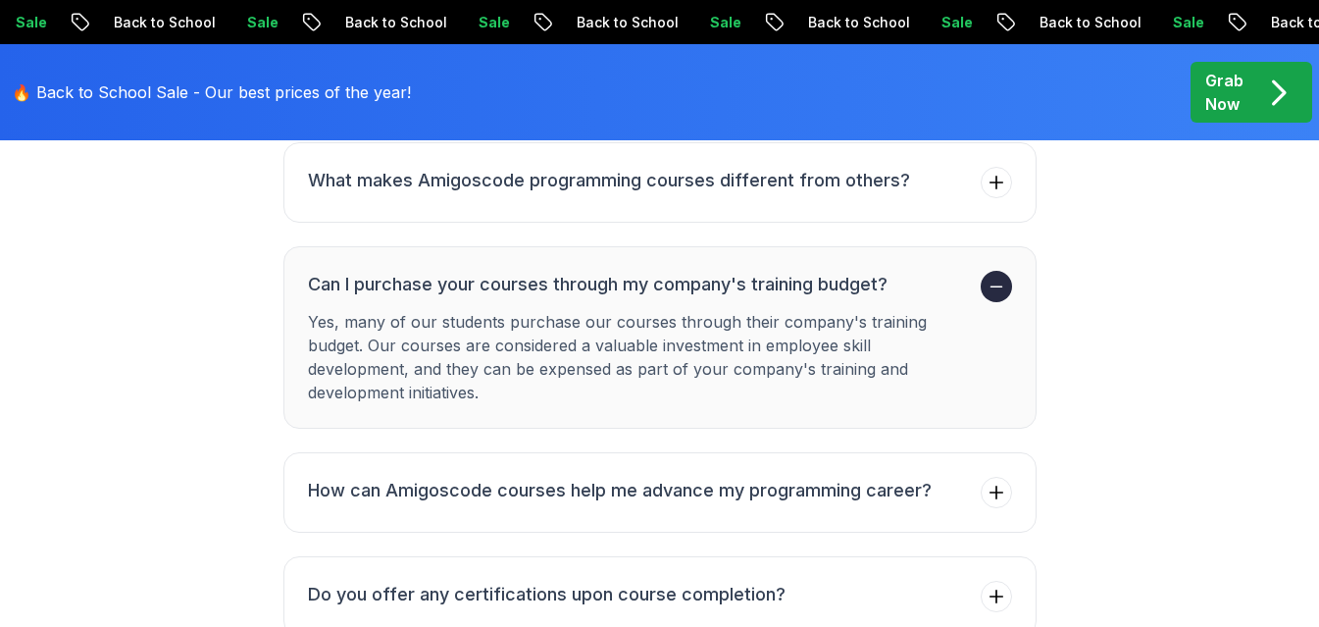
scroll to position [7256, 0]
